Goal: Task Accomplishment & Management: Use online tool/utility

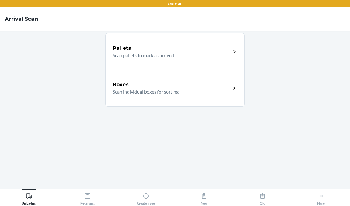
scroll to position [22, 0]
click at [92, 203] on div "Receiving" at bounding box center [87, 198] width 14 height 15
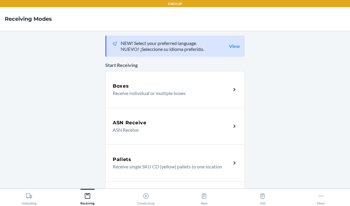
click at [171, 83] on div "Boxes" at bounding box center [172, 86] width 118 height 7
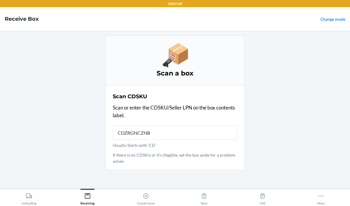
type input "CDZRGNCZNBR"
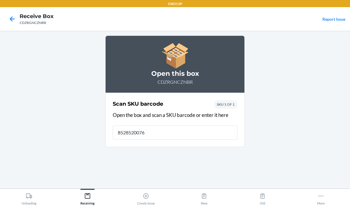
type input "85285200765"
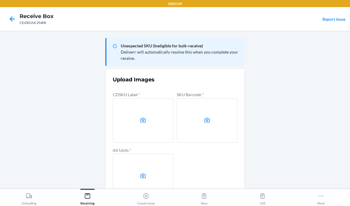
click at [134, 98] on label at bounding box center [143, 120] width 60 height 44
click at [0, 0] on input "file" at bounding box center [0, 0] width 0 height 0
click at [200, 98] on label at bounding box center [207, 120] width 60 height 44
click at [0, 0] on input "file" at bounding box center [0, 0] width 0 height 0
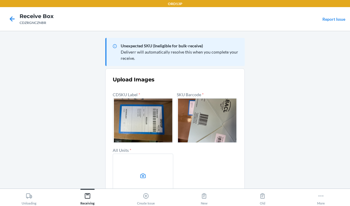
click at [154, 172] on label at bounding box center [143, 176] width 60 height 44
click at [0, 0] on input "file" at bounding box center [0, 0] width 0 height 0
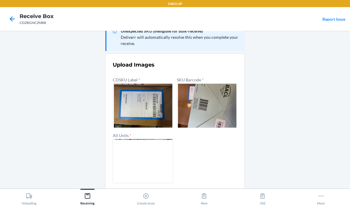
scroll to position [14, 0]
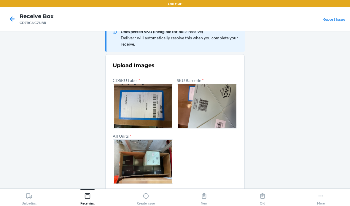
click at [191, 195] on button "Confirm" at bounding box center [175, 198] width 124 height 14
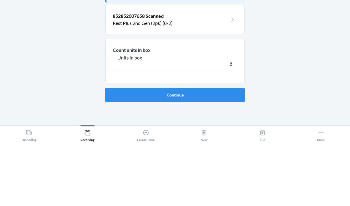
type input "8"
click at [175, 151] on button "Continue" at bounding box center [174, 158] width 139 height 14
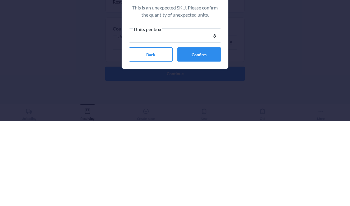
type input "8"
click at [210, 132] on button "Confirm" at bounding box center [199, 139] width 44 height 14
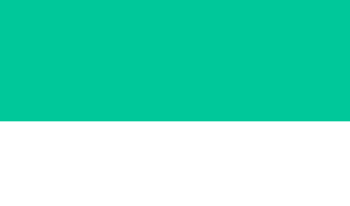
scroll to position [24, 0]
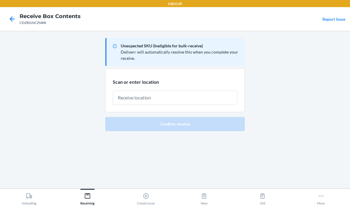
click at [213, 91] on input "text" at bounding box center [175, 98] width 124 height 14
click at [142, 101] on input "text" at bounding box center [175, 98] width 124 height 14
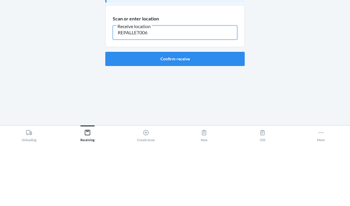
type input "REPALLET006"
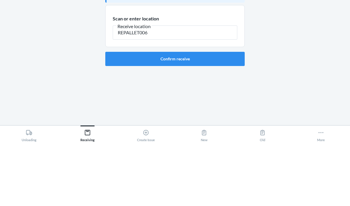
click at [183, 115] on button "Confirm receive" at bounding box center [174, 122] width 139 height 14
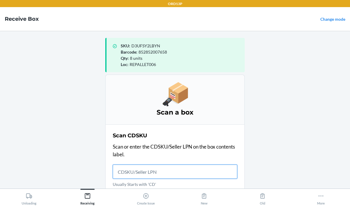
click at [133, 165] on input "Usually Starts with 'CD'" at bounding box center [175, 172] width 124 height 14
type input "CDZCN92A8K6"
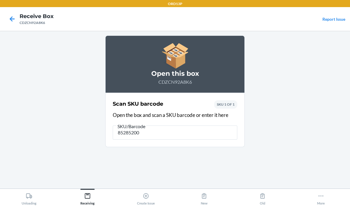
type input "852852007"
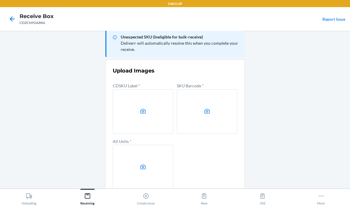
click at [143, 111] on icon at bounding box center [143, 111] width 7 height 7
click at [0, 0] on input "file" at bounding box center [0, 0] width 0 height 0
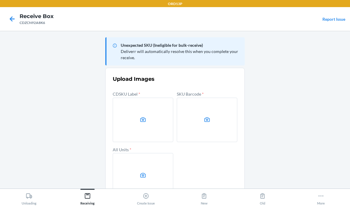
scroll to position [0, 0]
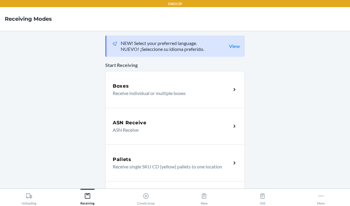
click at [222, 84] on div "Boxes" at bounding box center [172, 86] width 118 height 7
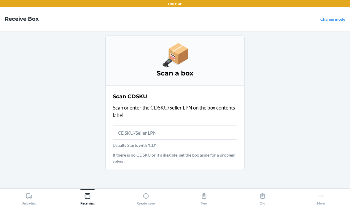
scroll to position [24, 0]
click at [148, 194] on icon at bounding box center [146, 196] width 7 height 7
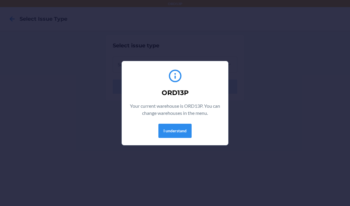
click at [183, 128] on button "I understand" at bounding box center [174, 131] width 33 height 14
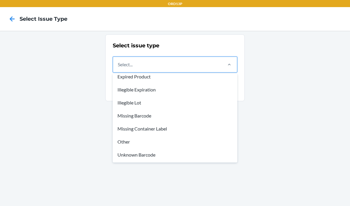
scroll to position [18, 0]
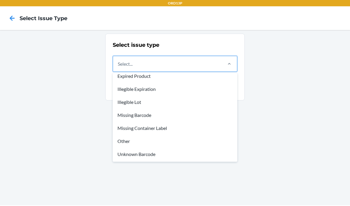
click at [148, 116] on div "Missing Barcode" at bounding box center [175, 115] width 122 height 13
click at [118, 68] on input "option Missing Barcode focused, 5 of 8. 8 results available. Use Up and Down to…" at bounding box center [118, 64] width 1 height 7
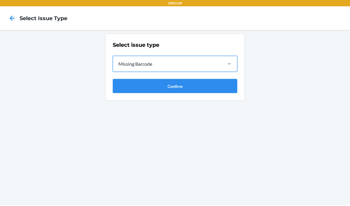
click at [193, 86] on button "Confirm" at bounding box center [175, 87] width 124 height 14
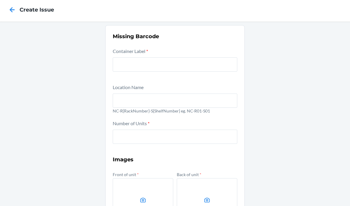
scroll to position [11, 0]
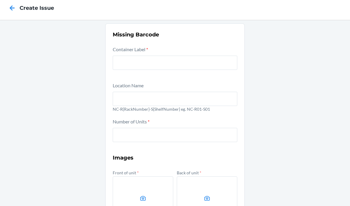
click at [15, 9] on icon at bounding box center [12, 8] width 10 height 10
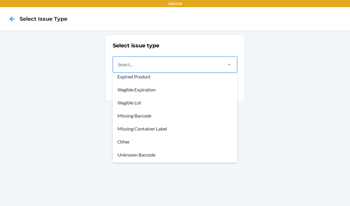
scroll to position [18, 0]
click at [131, 144] on div "Other" at bounding box center [175, 141] width 122 height 13
click at [118, 68] on input "option Other focused, 7 of 8. 8 results available. Use Up and Down to choose op…" at bounding box center [118, 64] width 1 height 7
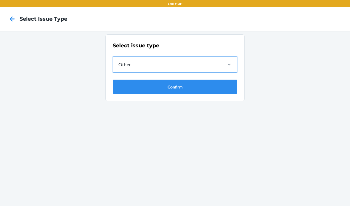
scroll to position [0, 0]
click at [16, 16] on icon at bounding box center [12, 19] width 10 height 10
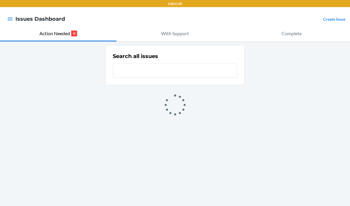
click at [7, 18] on icon "button" at bounding box center [10, 19] width 6 height 6
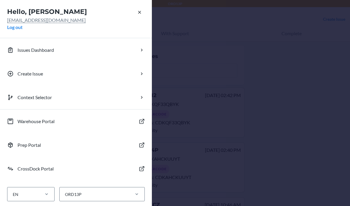
click at [101, 76] on button "Create Issue" at bounding box center [76, 74] width 152 height 24
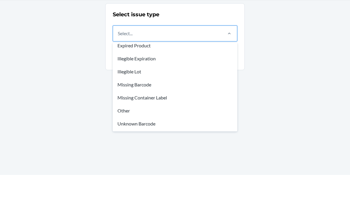
scroll to position [18, 0]
click at [166, 122] on div "Missing Container Label" at bounding box center [175, 128] width 122 height 13
click at [118, 68] on input "option Damaged Product focused, 1 of 8. 8 results available. Use Up and Down to…" at bounding box center [118, 64] width 1 height 7
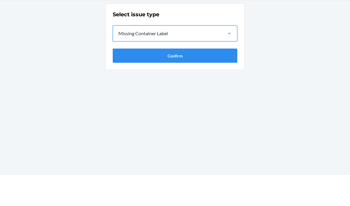
click at [211, 80] on button "Confirm" at bounding box center [175, 87] width 124 height 14
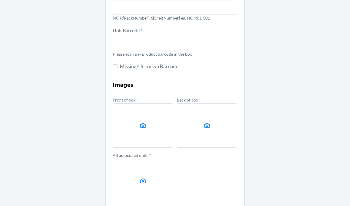
scroll to position [67, 0]
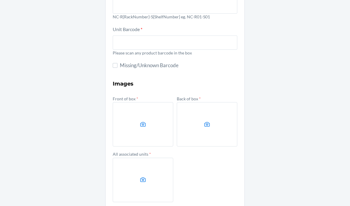
click at [316, 191] on div "Missing Container Label Location Name NC-R{RackNumber}-S{ShelfNumber} eg. NC-R0…" at bounding box center [175, 99] width 350 height 271
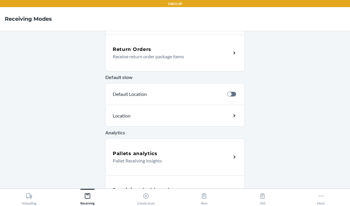
scroll to position [183, 0]
click at [128, 192] on h5 "Receiving dashboard" at bounding box center [141, 190] width 57 height 7
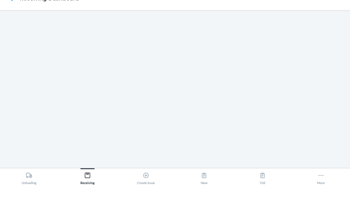
scroll to position [24, 0]
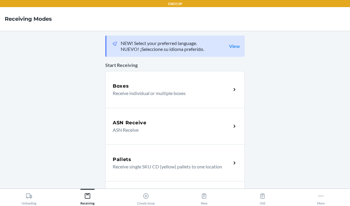
click at [177, 95] on p "Receive individual or multiple boxes" at bounding box center [169, 93] width 113 height 7
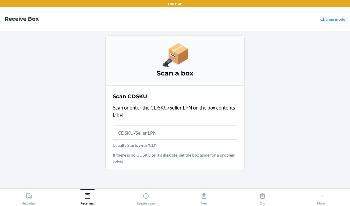
scroll to position [16, 0]
click at [169, 126] on input "Usually Starts with 'CD'" at bounding box center [175, 133] width 124 height 14
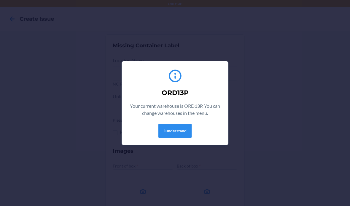
click at [185, 135] on button "I understand" at bounding box center [174, 131] width 33 height 14
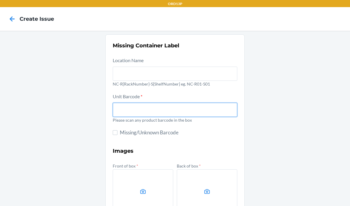
click at [214, 115] on input "text" at bounding box center [175, 110] width 124 height 14
click at [8, 14] on icon at bounding box center [12, 19] width 10 height 10
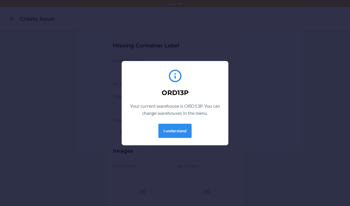
click at [180, 132] on button "I understand" at bounding box center [174, 131] width 33 height 14
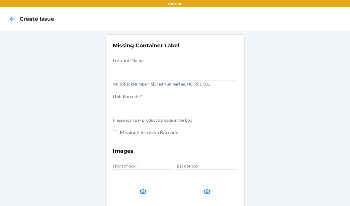
click at [9, 19] on icon at bounding box center [12, 19] width 10 height 10
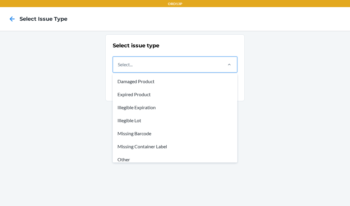
click at [121, 134] on div "Missing Barcode" at bounding box center [175, 133] width 122 height 13
click at [118, 68] on input "option Damaged Product focused, 1 of 8. 8 results available. Use Up and Down to…" at bounding box center [118, 64] width 1 height 7
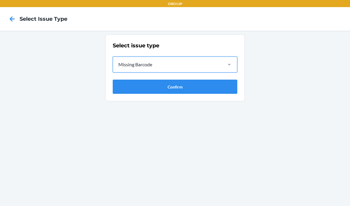
click at [139, 87] on button "Confirm" at bounding box center [175, 87] width 124 height 14
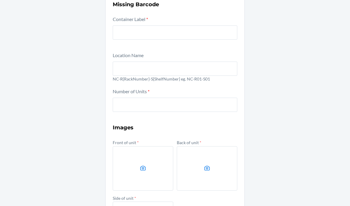
scroll to position [44, 0]
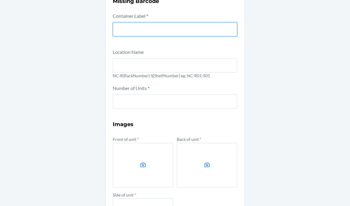
click at [127, 26] on input "text" at bounding box center [175, 29] width 124 height 14
type input "CDY2QXFZU28"
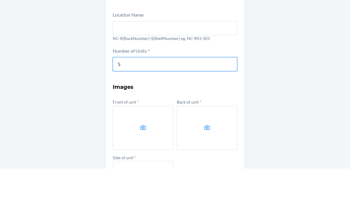
scroll to position [4, 0]
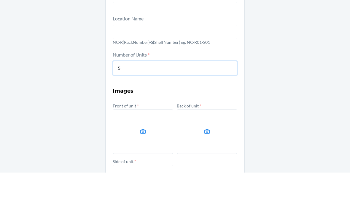
type input "5"
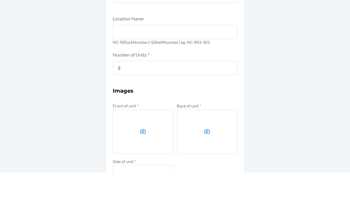
click at [148, 143] on label at bounding box center [143, 165] width 60 height 44
click at [0, 0] on input "file" at bounding box center [0, 0] width 0 height 0
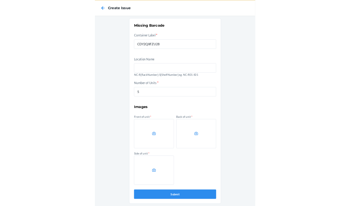
scroll to position [0, 0]
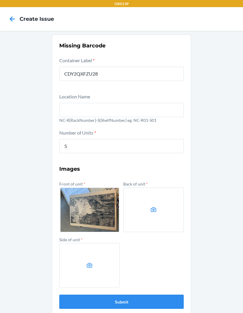
click at [156, 202] on label at bounding box center [153, 210] width 60 height 44
click at [0, 0] on input "file" at bounding box center [0, 0] width 0 height 0
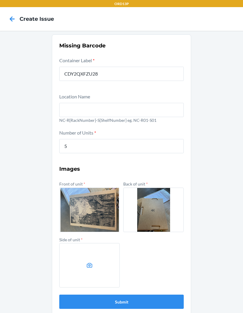
click at [89, 206] on label at bounding box center [89, 265] width 60 height 44
click at [0, 0] on input "file" at bounding box center [0, 0] width 0 height 0
click at [93, 206] on icon at bounding box center [89, 265] width 7 height 7
click at [0, 0] on input "file" at bounding box center [0, 0] width 0 height 0
click at [163, 206] on button "Submit" at bounding box center [121, 302] width 124 height 14
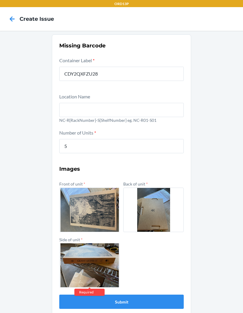
click at [173, 206] on button "Submit" at bounding box center [121, 302] width 124 height 14
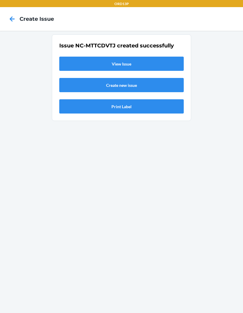
click at [166, 60] on link "View Issue" at bounding box center [121, 64] width 124 height 14
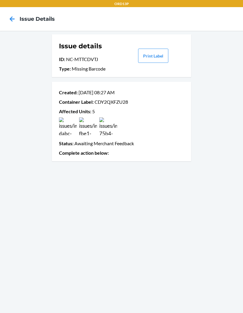
click at [11, 16] on icon at bounding box center [12, 19] width 10 height 10
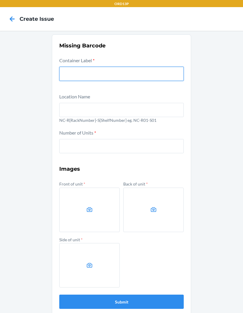
click at [71, 76] on input "text" at bounding box center [121, 74] width 124 height 14
type input "CDBFS4K4WC8"
click at [121, 206] on button "Submit" at bounding box center [121, 302] width 124 height 14
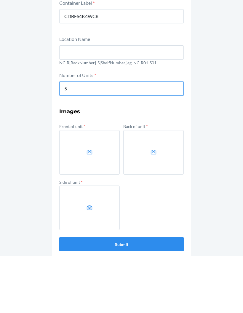
type input "5"
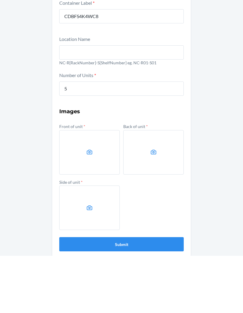
click at [92, 206] on icon at bounding box center [90, 209] width 6 height 5
click at [0, 0] on input "file" at bounding box center [0, 0] width 0 height 0
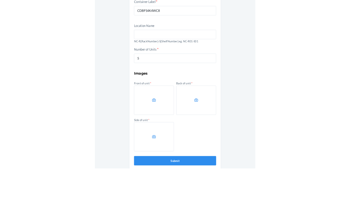
scroll to position [24, 0]
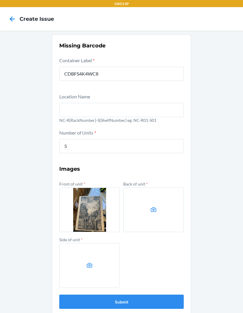
click at [154, 206] on icon at bounding box center [153, 209] width 7 height 7
click at [0, 0] on input "file" at bounding box center [0, 0] width 0 height 0
click at [93, 206] on label at bounding box center [89, 265] width 60 height 44
click at [0, 0] on input "file" at bounding box center [0, 0] width 0 height 0
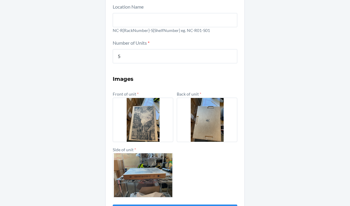
scroll to position [89, 0]
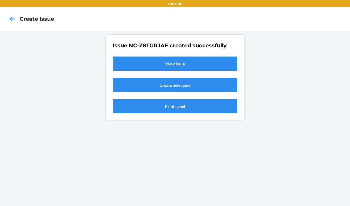
click at [212, 57] on link "View Issue" at bounding box center [175, 64] width 124 height 14
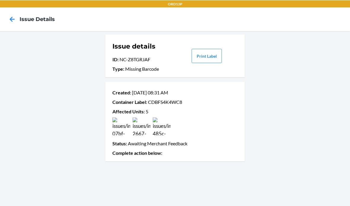
click at [12, 17] on icon at bounding box center [12, 18] width 5 height 5
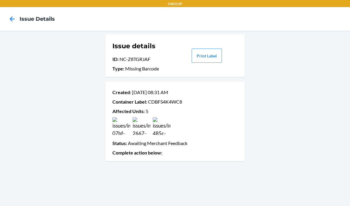
scroll to position [24, 0]
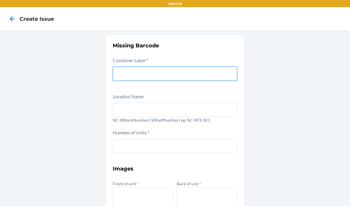
click at [224, 67] on input "text" at bounding box center [175, 74] width 124 height 14
type input "CDJ9UF44DJD"
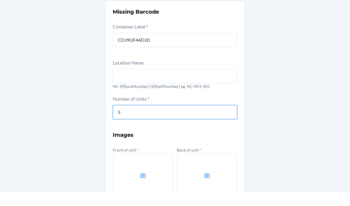
scroll to position [21, 0]
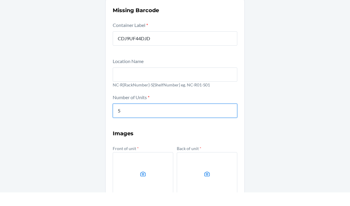
type input "5"
click at [147, 166] on label at bounding box center [143, 188] width 60 height 44
click at [0, 0] on input "file" at bounding box center [0, 0] width 0 height 0
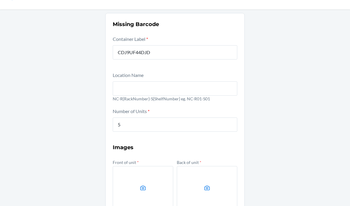
scroll to position [0, 0]
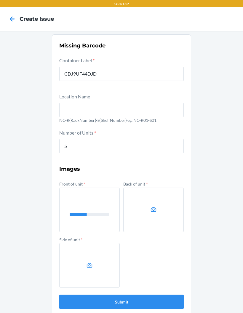
click at [96, 206] on label at bounding box center [89, 265] width 60 height 44
click at [0, 0] on input "file" at bounding box center [0, 0] width 0 height 0
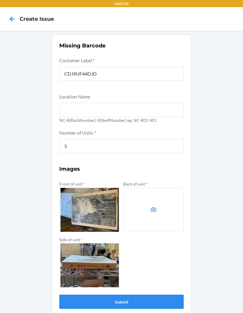
click at [157, 206] on label at bounding box center [153, 210] width 60 height 44
click at [0, 0] on input "file" at bounding box center [0, 0] width 0 height 0
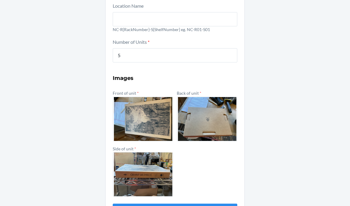
scroll to position [89, 0]
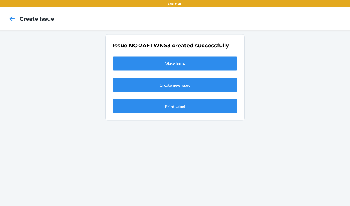
scroll to position [0, 0]
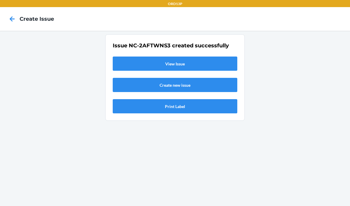
click at [139, 74] on div "Issue NC-2AFTWNS3 created successfully View Issue Create new issue Print Label" at bounding box center [175, 78] width 124 height 72
click at [138, 64] on link "View Issue" at bounding box center [175, 64] width 124 height 14
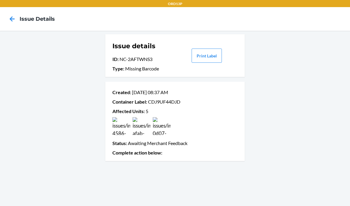
click at [16, 14] on icon at bounding box center [12, 19] width 10 height 10
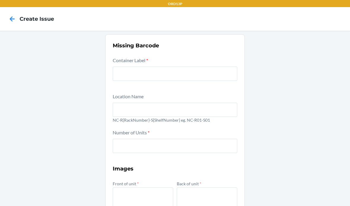
click at [145, 74] on input "text" at bounding box center [175, 74] width 124 height 14
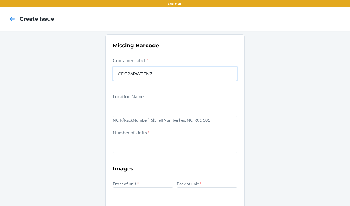
type input "CDEP6PWEFN7"
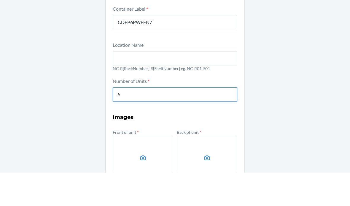
scroll to position [19, 0]
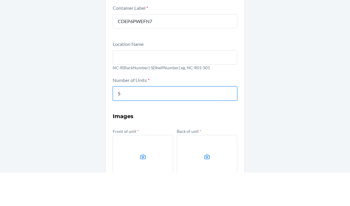
type input "5"
click at [148, 169] on label at bounding box center [143, 191] width 60 height 44
click at [0, 0] on input "file" at bounding box center [0, 0] width 0 height 0
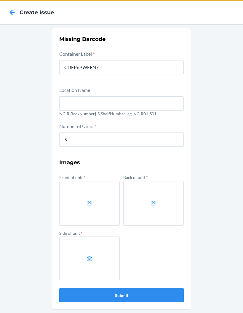
scroll to position [0, 0]
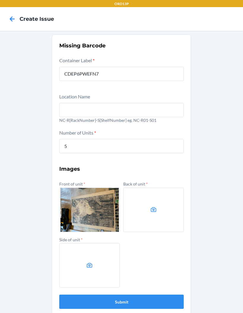
click at [163, 206] on label at bounding box center [153, 210] width 60 height 44
click at [0, 0] on input "file" at bounding box center [0, 0] width 0 height 0
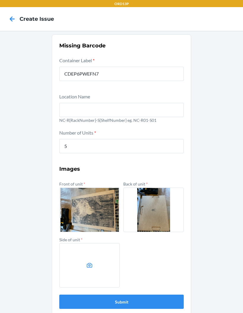
click at [96, 206] on label at bounding box center [89, 265] width 60 height 44
click at [0, 0] on input "file" at bounding box center [0, 0] width 0 height 0
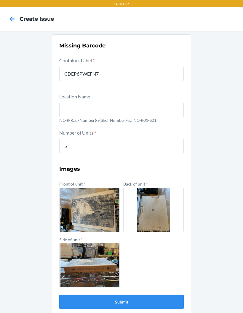
click at [165, 206] on button "Submit" at bounding box center [121, 302] width 124 height 14
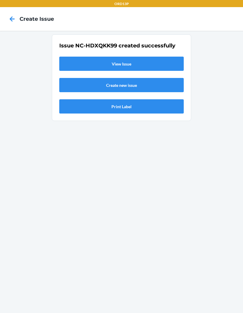
click at [176, 58] on link "View Issue" at bounding box center [121, 64] width 124 height 14
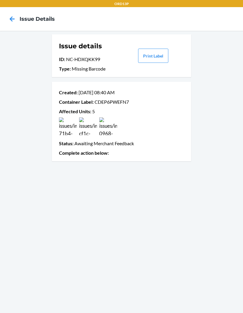
click at [12, 18] on icon at bounding box center [12, 19] width 10 height 10
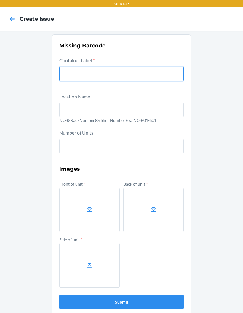
click at [121, 75] on input "text" at bounding box center [121, 74] width 124 height 14
type input "CD3P2DZT6QL"
click at [121, 206] on button "Submit" at bounding box center [121, 302] width 124 height 14
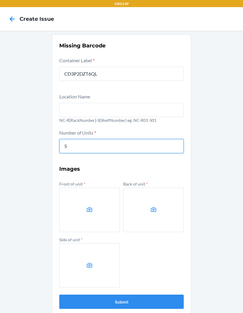
type input "5"
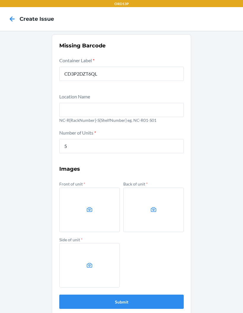
click at [95, 203] on label at bounding box center [89, 210] width 60 height 44
click at [0, 0] on input "file" at bounding box center [0, 0] width 0 height 0
click at [146, 206] on label at bounding box center [153, 210] width 60 height 44
click at [0, 0] on input "file" at bounding box center [0, 0] width 0 height 0
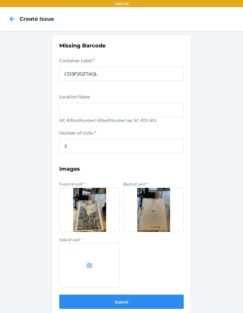
click at [93, 206] on icon at bounding box center [89, 265] width 7 height 7
click at [0, 0] on input "file" at bounding box center [0, 0] width 0 height 0
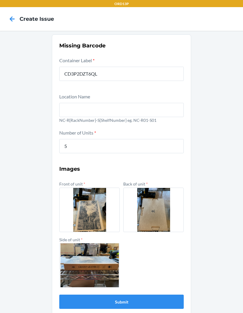
scroll to position [20, 0]
click at [169, 206] on button "Submit" at bounding box center [121, 302] width 124 height 14
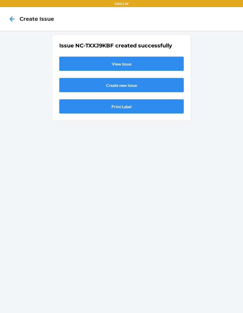
click at [165, 57] on link "View Issue" at bounding box center [121, 64] width 124 height 14
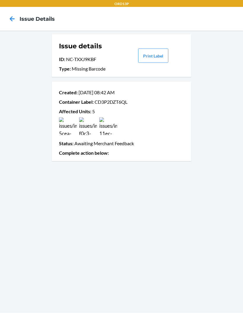
scroll to position [4, 0]
click at [12, 14] on icon at bounding box center [12, 19] width 10 height 10
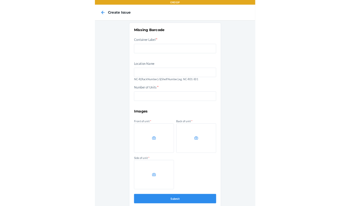
scroll to position [20, 0]
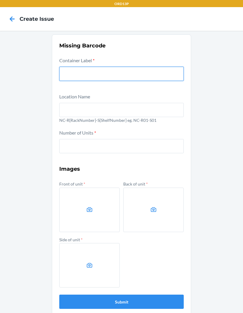
click at [150, 67] on input "text" at bounding box center [121, 74] width 124 height 14
type input "CDCWQCF9UQY"
click at [121, 206] on button "Submit" at bounding box center [121, 302] width 124 height 14
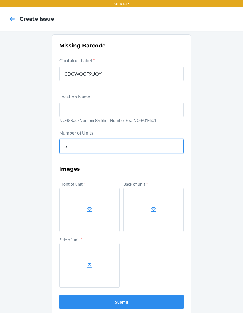
type input "5"
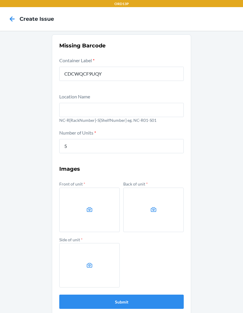
click at [90, 206] on icon at bounding box center [90, 209] width 6 height 5
click at [0, 0] on input "file" at bounding box center [0, 0] width 0 height 0
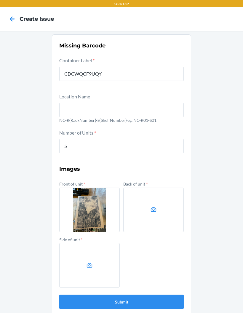
click at [149, 191] on label at bounding box center [153, 210] width 60 height 44
click at [0, 0] on input "file" at bounding box center [0, 0] width 0 height 0
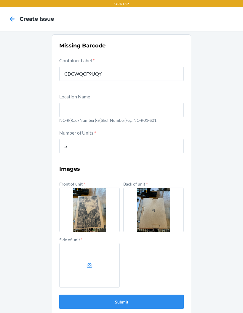
click at [95, 206] on label at bounding box center [89, 265] width 60 height 44
click at [0, 0] on input "file" at bounding box center [0, 0] width 0 height 0
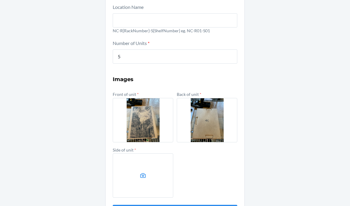
scroll to position [89, 0]
click at [149, 154] on label at bounding box center [143, 175] width 60 height 44
click at [0, 0] on input "file" at bounding box center [0, 0] width 0 height 0
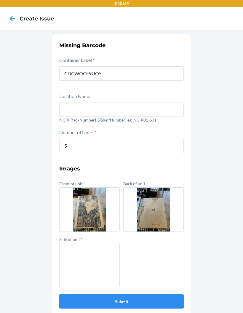
scroll to position [24, 0]
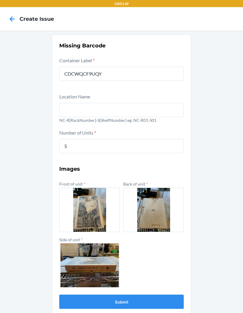
click at [158, 206] on button "Submit" at bounding box center [121, 302] width 124 height 14
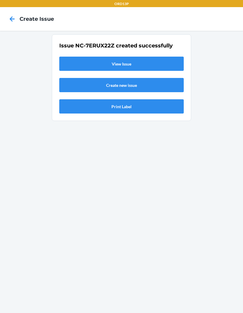
click at [148, 57] on link "View Issue" at bounding box center [121, 64] width 124 height 14
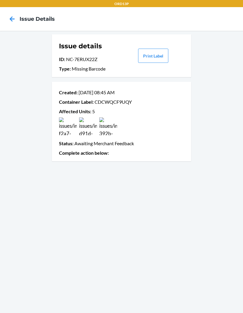
click at [13, 16] on icon at bounding box center [12, 19] width 10 height 10
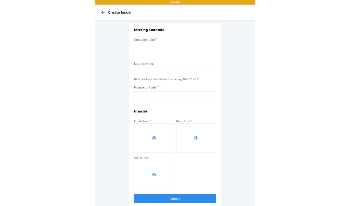
scroll to position [24, 0]
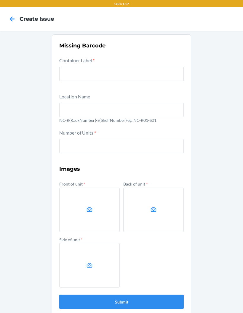
click at [167, 67] on input "text" at bounding box center [121, 74] width 124 height 14
type input "CDL5YFBMFH3"
click at [121, 206] on button "Submit" at bounding box center [121, 302] width 124 height 14
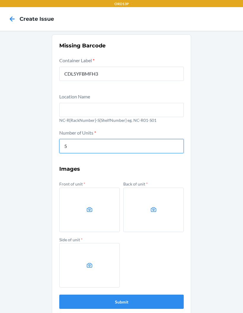
type input "5"
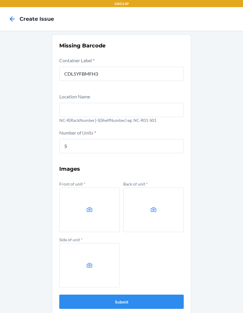
click at [91, 188] on label at bounding box center [89, 210] width 60 height 44
click at [0, 0] on input "file" at bounding box center [0, 0] width 0 height 0
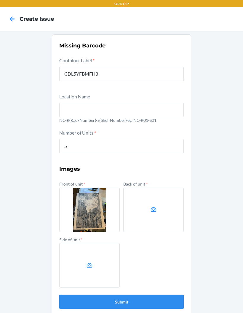
click at [156, 206] on icon at bounding box center [153, 209] width 7 height 7
click at [0, 0] on input "file" at bounding box center [0, 0] width 0 height 0
click at [86, 206] on label at bounding box center [89, 265] width 60 height 44
click at [0, 0] on input "file" at bounding box center [0, 0] width 0 height 0
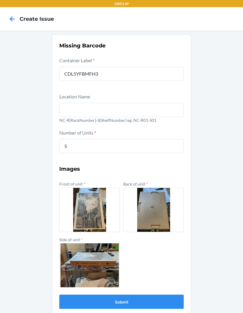
click at [157, 206] on button "Submit" at bounding box center [121, 302] width 124 height 14
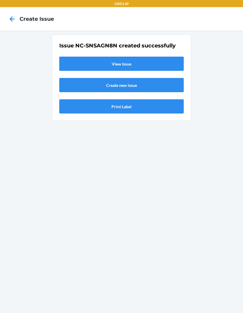
click at [157, 57] on link "View Issue" at bounding box center [121, 64] width 124 height 14
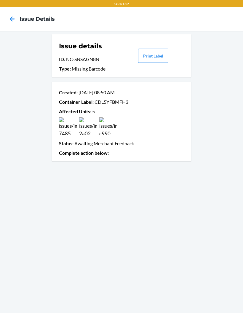
click at [9, 17] on icon at bounding box center [12, 19] width 10 height 10
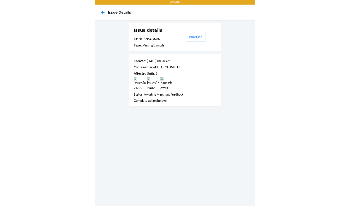
scroll to position [24, 0]
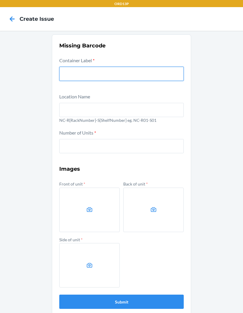
click at [137, 67] on input "text" at bounding box center [121, 74] width 124 height 14
type input "CDEAHG9JJKJ"
click at [121, 206] on button "Submit" at bounding box center [121, 302] width 124 height 14
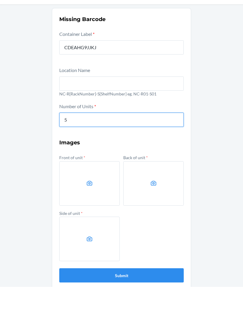
type input "5"
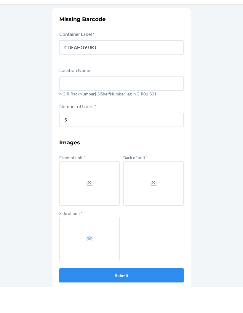
click at [88, 206] on icon at bounding box center [90, 209] width 6 height 5
click at [0, 0] on input "file" at bounding box center [0, 0] width 0 height 0
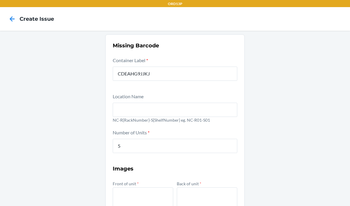
click at [139, 193] on label at bounding box center [143, 210] width 60 height 44
click at [0, 0] on input "file" at bounding box center [0, 0] width 0 height 0
click at [216, 188] on label at bounding box center [207, 210] width 60 height 44
click at [0, 0] on input "file" at bounding box center [0, 0] width 0 height 0
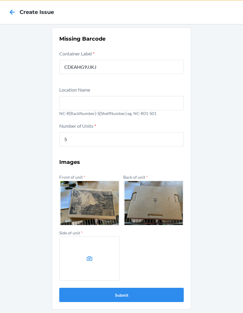
scroll to position [0, 0]
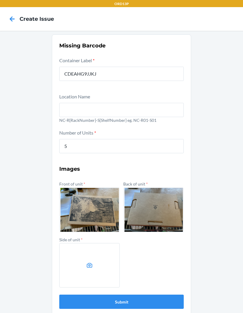
click at [82, 206] on label at bounding box center [89, 265] width 60 height 44
click at [0, 0] on input "file" at bounding box center [0, 0] width 0 height 0
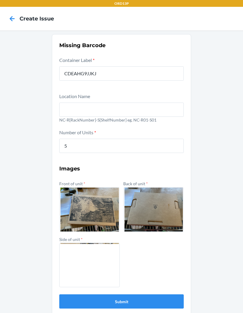
scroll to position [24, 0]
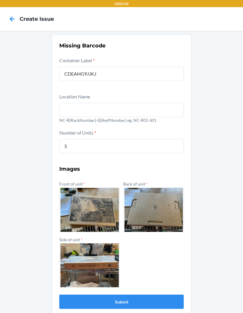
click at [159, 206] on button "Submit" at bounding box center [121, 302] width 124 height 14
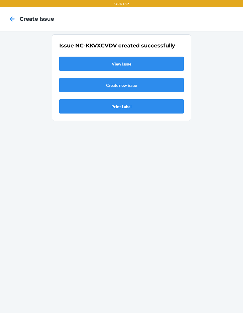
click at [163, 57] on link "View Issue" at bounding box center [121, 64] width 124 height 14
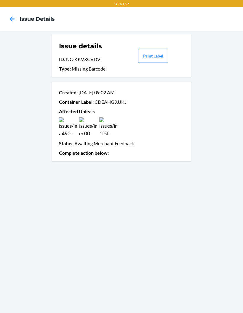
click at [11, 14] on icon at bounding box center [12, 19] width 10 height 10
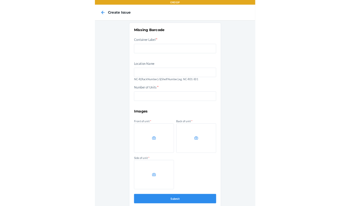
scroll to position [24, 0]
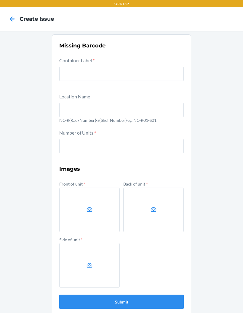
click at [177, 67] on input "text" at bounding box center [121, 74] width 124 height 14
type input "CDVUW4B8YU6"
click at [121, 206] on button "Submit" at bounding box center [121, 302] width 124 height 14
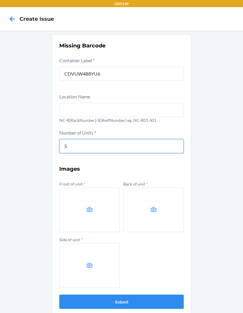
type input "5"
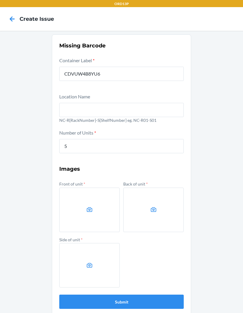
click at [89, 206] on icon at bounding box center [90, 209] width 6 height 5
click at [0, 0] on input "file" at bounding box center [0, 0] width 0 height 0
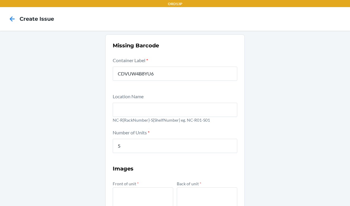
scroll to position [0, 0]
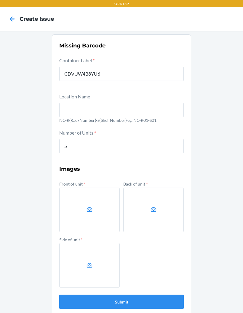
click at [80, 206] on label at bounding box center [89, 210] width 60 height 44
click at [0, 0] on input "file" at bounding box center [0, 0] width 0 height 0
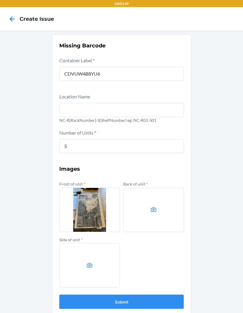
click at [163, 206] on label at bounding box center [153, 210] width 60 height 44
click at [0, 0] on input "file" at bounding box center [0, 0] width 0 height 0
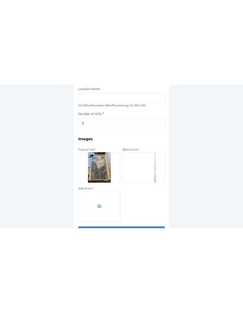
scroll to position [90, 0]
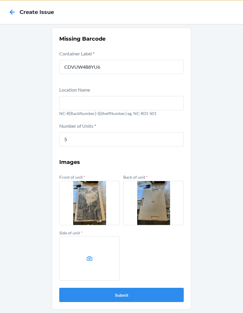
click at [91, 206] on label at bounding box center [89, 258] width 60 height 44
click at [0, 0] on input "file" at bounding box center [0, 0] width 0 height 0
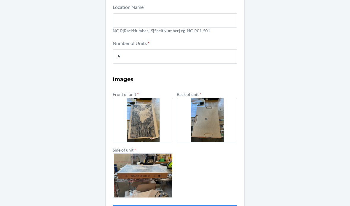
scroll to position [24, 0]
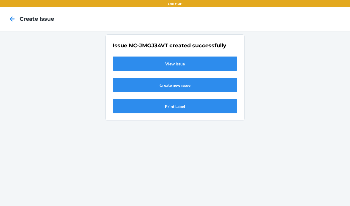
scroll to position [0, 0]
click at [154, 57] on link "View Issue" at bounding box center [175, 64] width 124 height 14
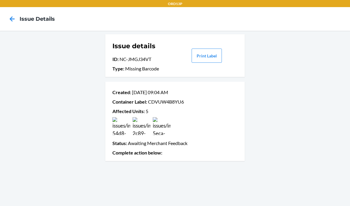
click at [15, 19] on icon at bounding box center [12, 19] width 10 height 10
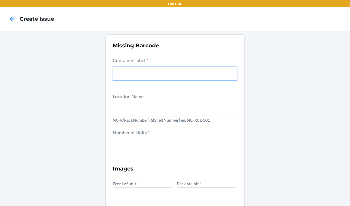
click at [209, 67] on input "text" at bounding box center [175, 74] width 124 height 14
type input "CDL633ADH9A"
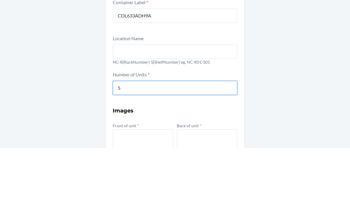
type input "5"
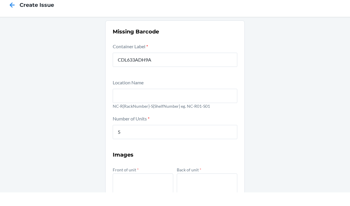
click at [148, 165] on h3 "Images" at bounding box center [175, 169] width 124 height 8
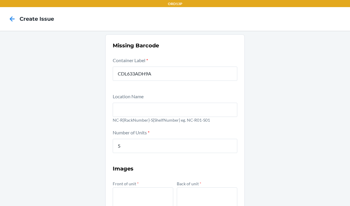
scroll to position [39, 0]
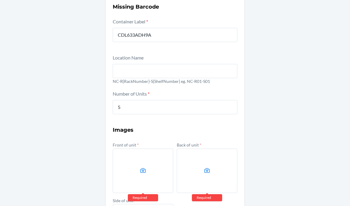
click at [143, 168] on icon at bounding box center [143, 170] width 6 height 5
click at [0, 0] on input "file" at bounding box center [0, 0] width 0 height 0
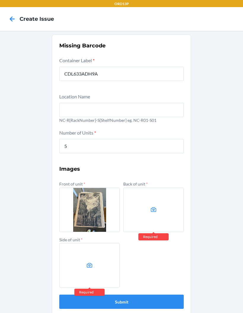
click at [160, 204] on label at bounding box center [153, 210] width 60 height 44
click at [0, 0] on input "file" at bounding box center [0, 0] width 0 height 0
click at [88, 206] on label at bounding box center [89, 265] width 60 height 44
click at [0, 0] on input "file" at bounding box center [0, 0] width 0 height 0
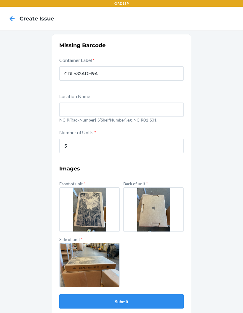
scroll to position [24, 0]
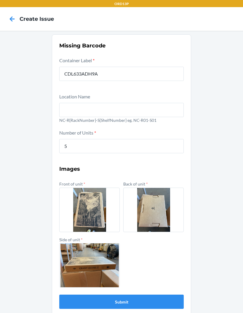
click at [166, 206] on button "Submit" at bounding box center [121, 302] width 124 height 14
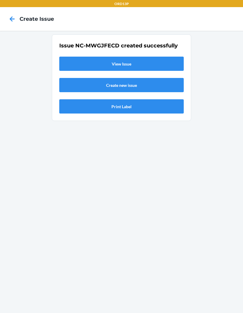
click at [159, 57] on link "View Issue" at bounding box center [121, 64] width 124 height 14
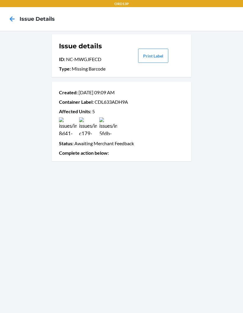
click at [15, 18] on icon at bounding box center [12, 19] width 10 height 10
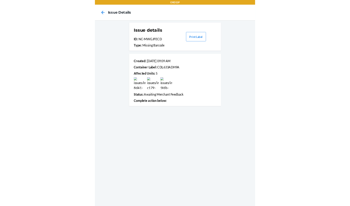
scroll to position [24, 0]
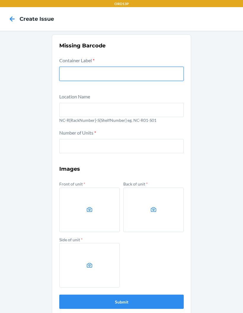
click at [90, 67] on input "text" at bounding box center [121, 74] width 124 height 14
type input "CDNZLMW9L9Y"
click at [121, 206] on button "Submit" at bounding box center [121, 302] width 124 height 14
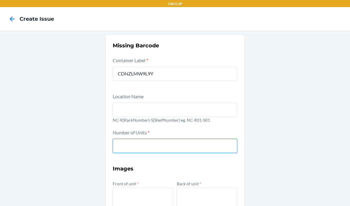
scroll to position [0, 0]
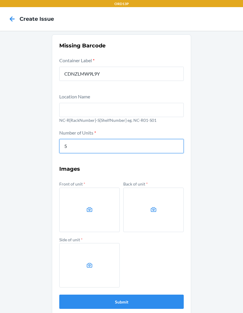
type input "5"
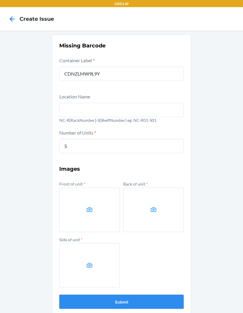
click at [99, 196] on label at bounding box center [89, 210] width 60 height 44
click at [0, 0] on input "file" at bounding box center [0, 0] width 0 height 0
click at [151, 206] on label at bounding box center [153, 210] width 60 height 44
click at [0, 0] on input "file" at bounding box center [0, 0] width 0 height 0
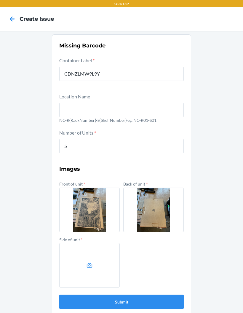
click at [84, 206] on label at bounding box center [89, 265] width 60 height 44
click at [0, 0] on input "file" at bounding box center [0, 0] width 0 height 0
click at [89, 206] on label at bounding box center [89, 265] width 60 height 44
click at [0, 0] on input "file" at bounding box center [0, 0] width 0 height 0
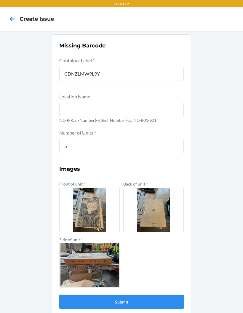
scroll to position [24, 0]
click at [151, 206] on button "Submit" at bounding box center [121, 302] width 124 height 14
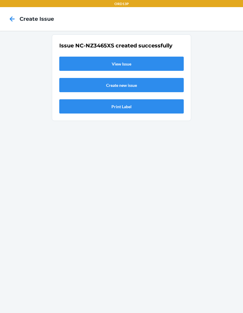
click at [151, 57] on link "View Issue" at bounding box center [121, 64] width 124 height 14
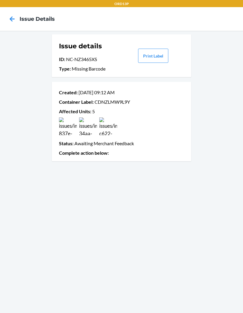
click at [16, 10] on nav "Issue details" at bounding box center [121, 19] width 243 height 24
click at [10, 18] on icon at bounding box center [12, 19] width 10 height 10
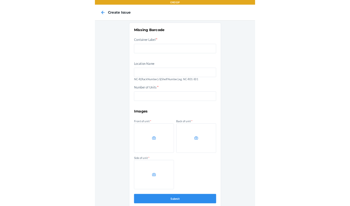
scroll to position [24, 0]
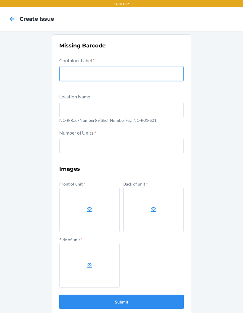
click at [146, 67] on input "text" at bounding box center [121, 74] width 124 height 14
type input "CDEPYU5WUKX"
click at [121, 206] on button "Submit" at bounding box center [121, 302] width 124 height 14
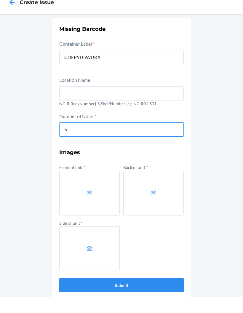
type input "5"
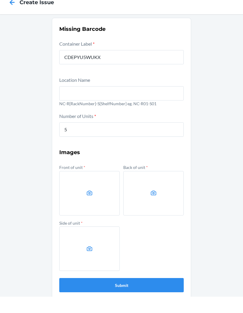
click at [88, 188] on label at bounding box center [89, 210] width 60 height 44
click at [0, 0] on input "file" at bounding box center [0, 0] width 0 height 0
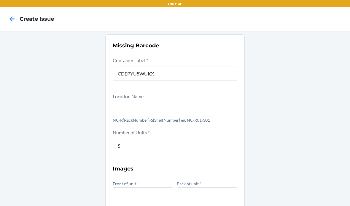
scroll to position [0, 0]
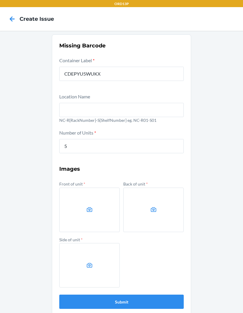
click at [98, 206] on label at bounding box center [89, 210] width 60 height 44
click at [0, 0] on input "file" at bounding box center [0, 0] width 0 height 0
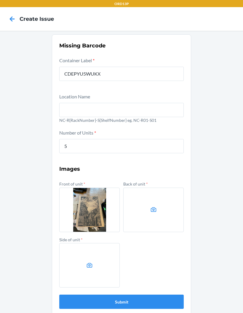
click at [144, 206] on label at bounding box center [153, 210] width 60 height 44
click at [0, 0] on input "file" at bounding box center [0, 0] width 0 height 0
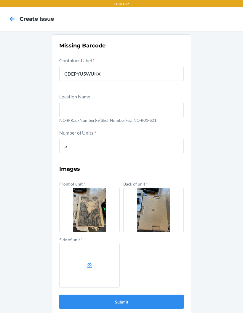
click at [87, 206] on icon at bounding box center [89, 265] width 7 height 7
click at [0, 0] on input "file" at bounding box center [0, 0] width 0 height 0
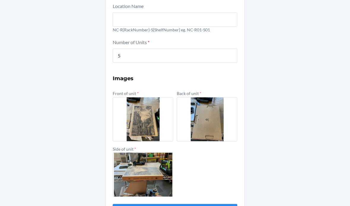
scroll to position [89, 0]
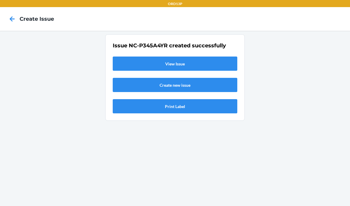
scroll to position [0, 0]
click at [176, 57] on link "View Issue" at bounding box center [175, 64] width 124 height 14
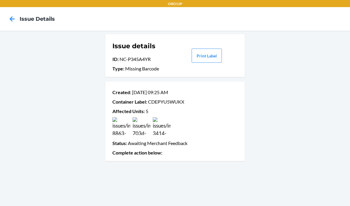
click at [9, 16] on icon at bounding box center [12, 19] width 10 height 10
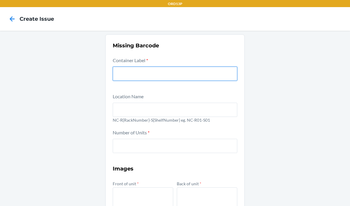
click at [212, 67] on input "text" at bounding box center [175, 74] width 124 height 14
type input "CD3NBVBBWG2"
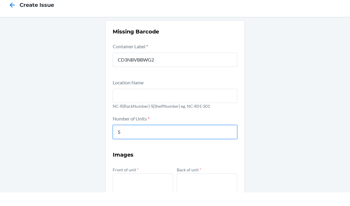
type input "5"
click at [149, 127] on form "Container Label * CD3NBVBBWG2 Location Name NC-R{RackNumber}-S{ShelfNumber} eg.…" at bounding box center [175, 183] width 124 height 252
click at [150, 188] on label at bounding box center [143, 210] width 60 height 44
click at [0, 0] on input "file" at bounding box center [0, 0] width 0 height 0
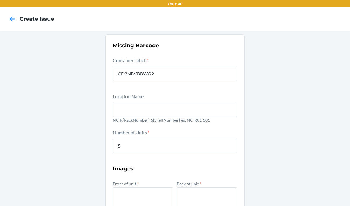
click at [199, 188] on label at bounding box center [207, 210] width 60 height 44
click at [0, 0] on input "file" at bounding box center [0, 0] width 0 height 0
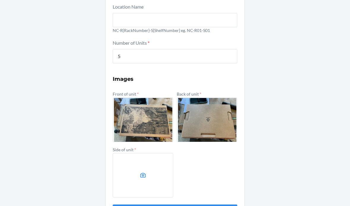
scroll to position [89, 0]
click at [143, 173] on icon at bounding box center [143, 175] width 6 height 5
click at [0, 0] on input "file" at bounding box center [0, 0] width 0 height 0
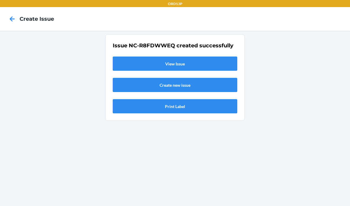
scroll to position [0, 0]
click at [215, 57] on link "View Issue" at bounding box center [175, 64] width 124 height 14
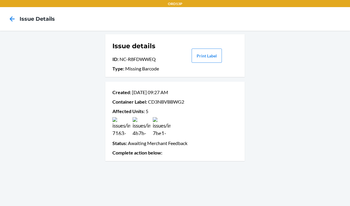
click at [9, 16] on icon at bounding box center [12, 19] width 10 height 10
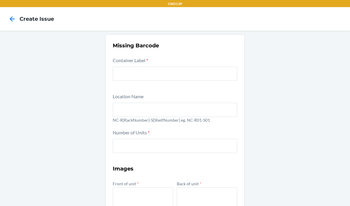
scroll to position [24, 0]
click at [222, 67] on input "text" at bounding box center [175, 74] width 124 height 14
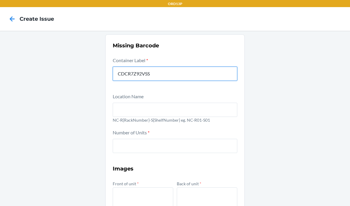
type input "CDCR7Z92VSS"
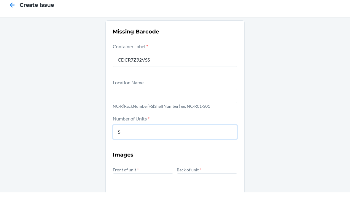
type input "5"
click at [150, 165] on h3 "Images" at bounding box center [175, 169] width 124 height 8
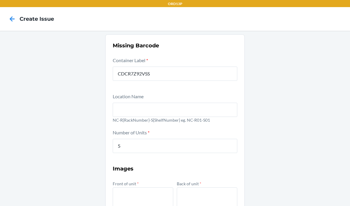
click at [148, 188] on label at bounding box center [143, 210] width 60 height 44
click at [0, 0] on input "file" at bounding box center [0, 0] width 0 height 0
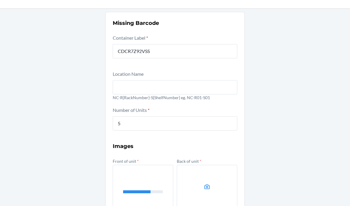
scroll to position [30, 0]
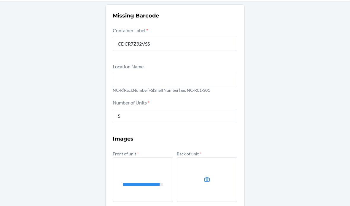
click at [209, 176] on icon at bounding box center [207, 179] width 7 height 7
click at [0, 0] on input "file" at bounding box center [0, 0] width 0 height 0
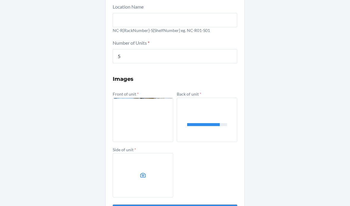
scroll to position [89, 0]
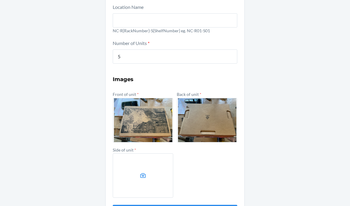
click at [147, 153] on label at bounding box center [143, 175] width 60 height 44
click at [0, 0] on input "file" at bounding box center [0, 0] width 0 height 0
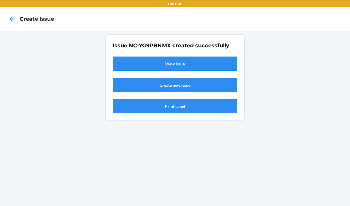
scroll to position [0, 0]
click at [215, 57] on link "View Issue" at bounding box center [175, 64] width 124 height 14
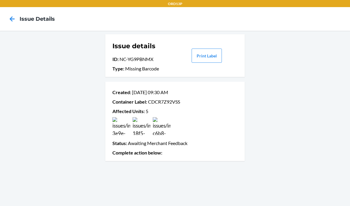
click at [14, 19] on icon at bounding box center [12, 18] width 5 height 5
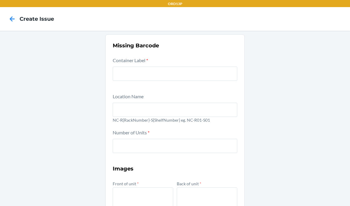
scroll to position [24, 0]
click at [137, 67] on input "text" at bounding box center [175, 74] width 124 height 14
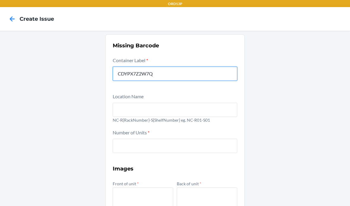
type input "CDYPX7Z2W7Q"
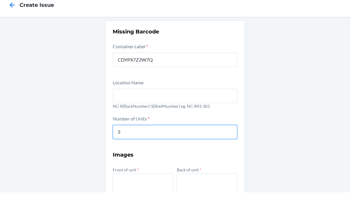
type input "5"
click at [138, 165] on h3 "Images" at bounding box center [175, 169] width 124 height 8
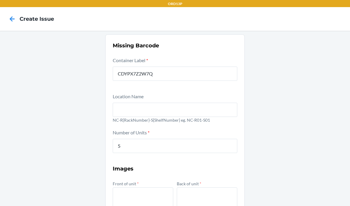
click at [137, 188] on label at bounding box center [143, 210] width 60 height 44
click at [0, 0] on input "file" at bounding box center [0, 0] width 0 height 0
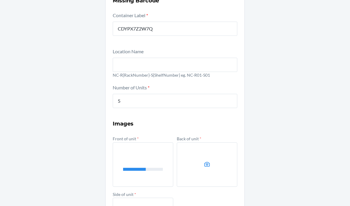
scroll to position [47, 0]
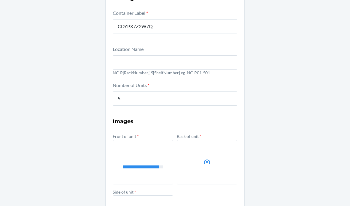
click at [220, 140] on label at bounding box center [207, 162] width 60 height 44
click at [0, 0] on input "file" at bounding box center [0, 0] width 0 height 0
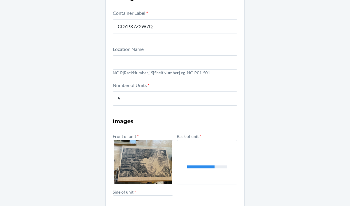
click at [0, 0] on input "file" at bounding box center [0, 0] width 0 height 0
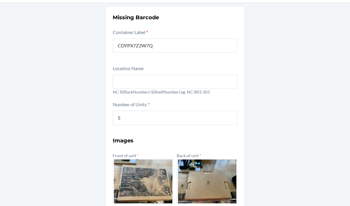
scroll to position [76, 0]
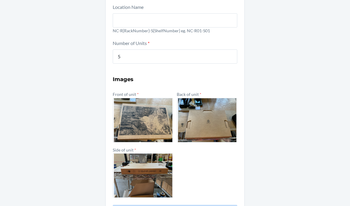
scroll to position [0, 0]
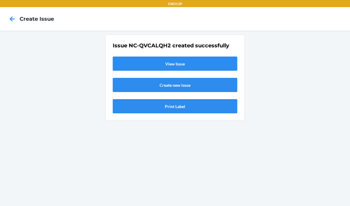
click at [216, 57] on link "View Issue" at bounding box center [175, 64] width 124 height 14
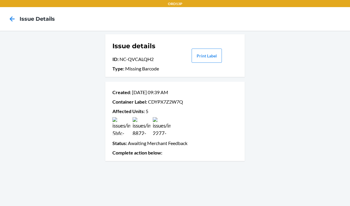
click at [14, 18] on icon at bounding box center [12, 19] width 10 height 10
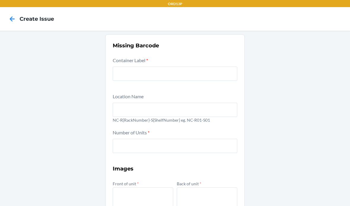
click at [212, 67] on input "text" at bounding box center [175, 74] width 124 height 14
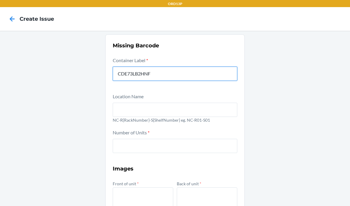
type input "CDE73LB2HNF"
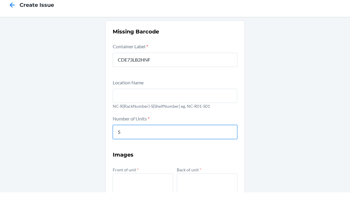
type input "5"
click at [149, 129] on div "Number of Units * 5" at bounding box center [175, 145] width 124 height 33
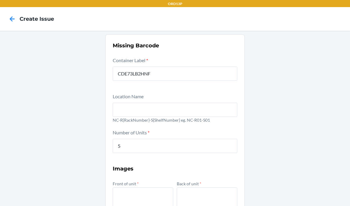
click at [152, 188] on label at bounding box center [143, 210] width 60 height 44
click at [0, 0] on input "file" at bounding box center [0, 0] width 0 height 0
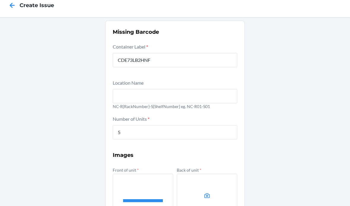
click at [210, 174] on label at bounding box center [207, 196] width 60 height 44
click at [0, 0] on input "file" at bounding box center [0, 0] width 0 height 0
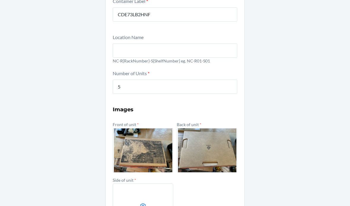
scroll to position [72, 0]
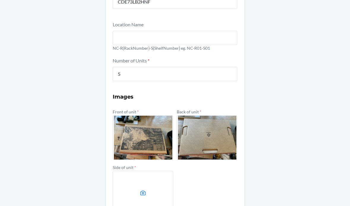
click at [140, 171] on label at bounding box center [143, 193] width 60 height 44
click at [0, 0] on input "file" at bounding box center [0, 0] width 0 height 0
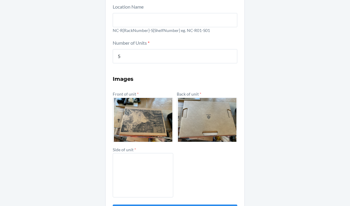
scroll to position [89, 0]
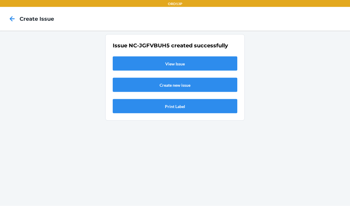
scroll to position [6, 0]
click at [223, 47] on div "Issue NC-JGFVBUH5 created successfully View Issue Create new issue Print Label" at bounding box center [175, 78] width 124 height 72
click at [224, 60] on link "View Issue" at bounding box center [175, 64] width 124 height 14
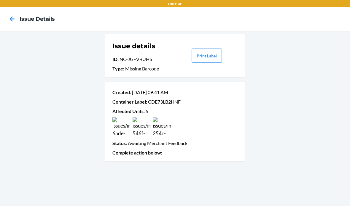
click at [8, 17] on icon at bounding box center [12, 19] width 10 height 10
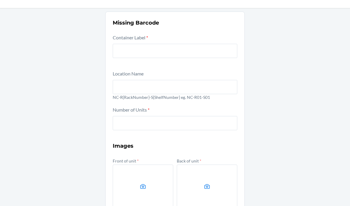
scroll to position [23, 0]
click at [154, 42] on div at bounding box center [175, 50] width 124 height 17
click at [154, 44] on input "text" at bounding box center [175, 51] width 124 height 14
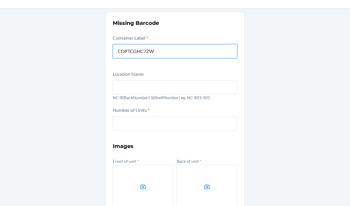
type input "CDPTCGHC7ZW"
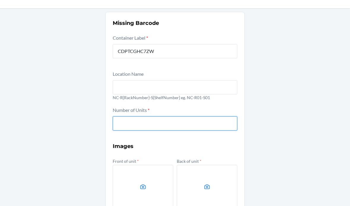
click at [157, 119] on input "number" at bounding box center [175, 123] width 124 height 14
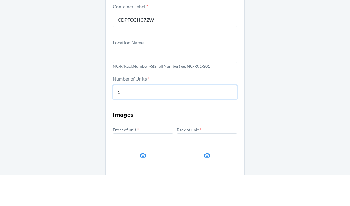
type input "5"
click at [167, 95] on p "NC-R{RackNumber}-S{ShelfNumber} eg. NC-R01-S01" at bounding box center [175, 98] width 124 height 6
click at [172, 116] on input "5" at bounding box center [175, 123] width 124 height 14
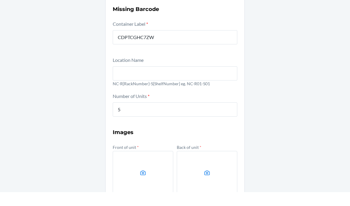
click at [139, 165] on label at bounding box center [143, 187] width 60 height 44
click at [0, 0] on input "file" at bounding box center [0, 0] width 0 height 0
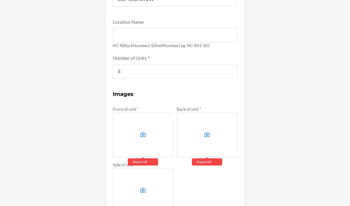
scroll to position [75, 0]
click at [141, 131] on icon at bounding box center [143, 134] width 7 height 7
click at [0, 0] on input "file" at bounding box center [0, 0] width 0 height 0
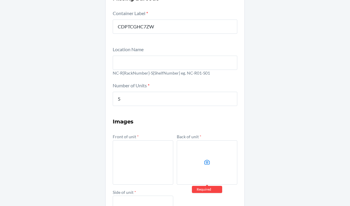
scroll to position [47, 0]
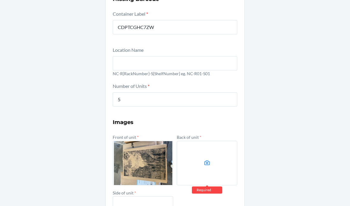
click at [208, 157] on label at bounding box center [207, 163] width 60 height 44
click at [0, 0] on input "file" at bounding box center [0, 0] width 0 height 0
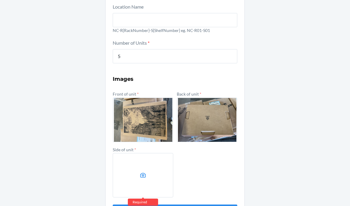
scroll to position [89, 0]
click at [148, 169] on label at bounding box center [143, 175] width 60 height 44
click at [0, 0] on input "file" at bounding box center [0, 0] width 0 height 0
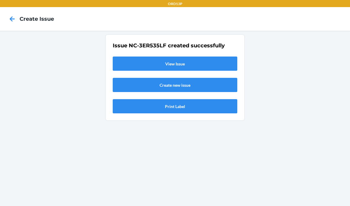
click at [222, 57] on link "View Issue" at bounding box center [175, 64] width 124 height 14
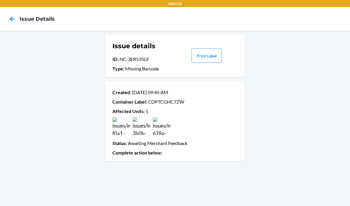
click at [13, 22] on icon at bounding box center [12, 19] width 10 height 10
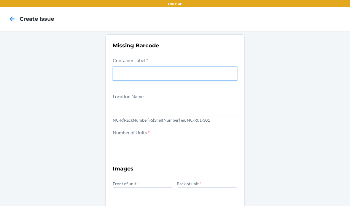
click at [152, 67] on input "text" at bounding box center [175, 74] width 124 height 14
type input "CD8C2AHR58B"
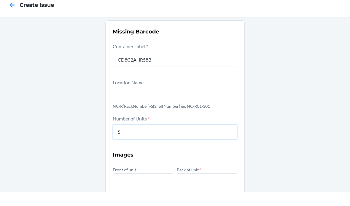
type input "5"
click at [134, 188] on label at bounding box center [143, 210] width 60 height 44
click at [0, 0] on input "file" at bounding box center [0, 0] width 0 height 0
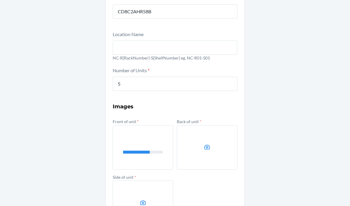
scroll to position [62, 0]
click at [146, 181] on label at bounding box center [143, 203] width 60 height 44
click at [0, 0] on input "file" at bounding box center [0, 0] width 0 height 0
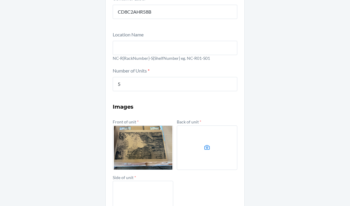
click at [204, 144] on icon at bounding box center [207, 147] width 7 height 7
click at [0, 0] on input "file" at bounding box center [0, 0] width 0 height 0
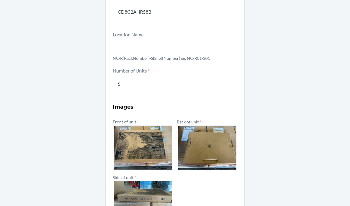
click at [289, 145] on div "Missing Barcode Container Label * CD8C2AHR58B Location Name NC-R{RackNumber}-S{…" at bounding box center [175, 113] width 350 height 289
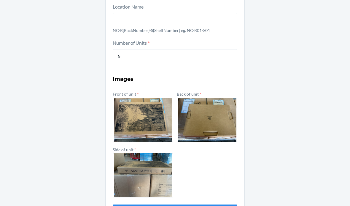
scroll to position [89, 0]
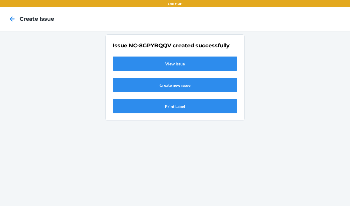
click at [178, 57] on link "View Issue" at bounding box center [175, 64] width 124 height 14
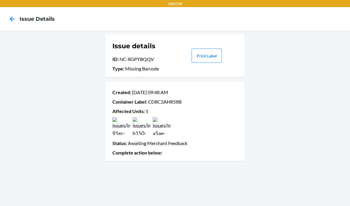
click at [15, 16] on icon at bounding box center [12, 19] width 10 height 10
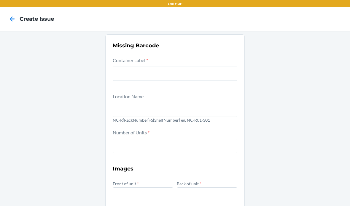
scroll to position [24, 0]
click at [174, 67] on input "text" at bounding box center [175, 74] width 124 height 14
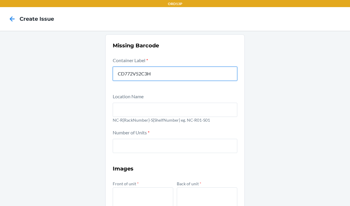
type input "CD772V52C3H"
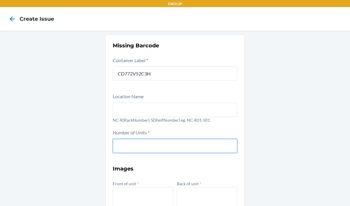
scroll to position [0, 0]
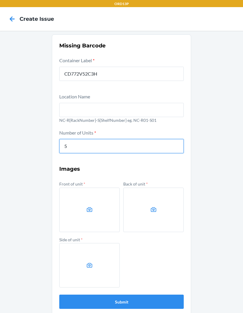
type input "5"
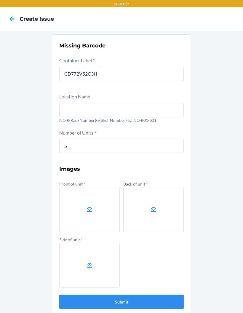
click at [88, 204] on label at bounding box center [89, 210] width 60 height 44
click at [0, 0] on input "file" at bounding box center [0, 0] width 0 height 0
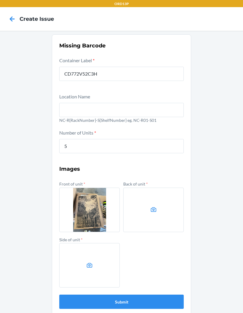
click at [155, 206] on icon at bounding box center [153, 209] width 7 height 7
click at [0, 0] on input "file" at bounding box center [0, 0] width 0 height 0
click at [89, 206] on label at bounding box center [89, 265] width 60 height 44
click at [0, 0] on input "file" at bounding box center [0, 0] width 0 height 0
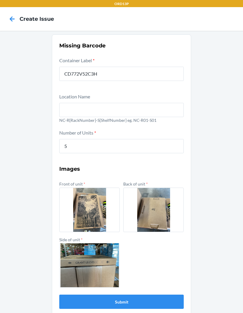
click at [163, 206] on button "Submit" at bounding box center [121, 302] width 124 height 14
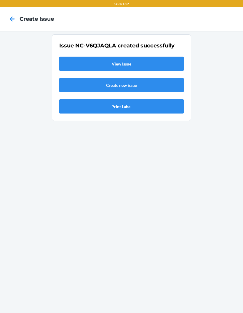
click at [123, 65] on link "View Issue" at bounding box center [121, 64] width 124 height 14
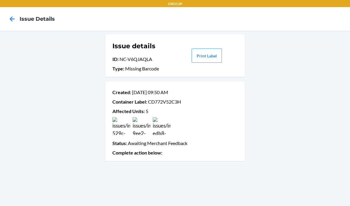
click at [17, 21] on icon at bounding box center [12, 19] width 10 height 10
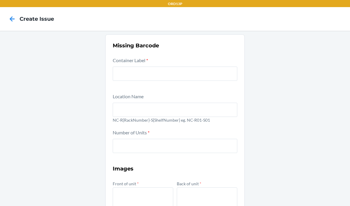
click at [9, 14] on icon at bounding box center [12, 19] width 10 height 10
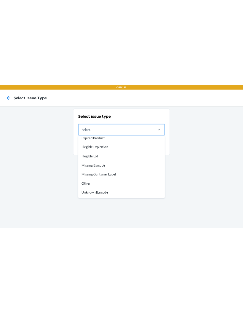
scroll to position [18, 0]
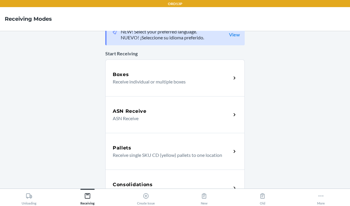
scroll to position [9, 0]
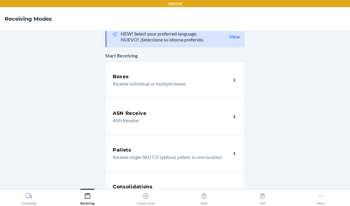
click at [176, 70] on div "Boxes Receive individual or multiple boxes" at bounding box center [174, 80] width 139 height 37
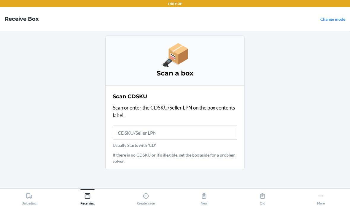
scroll to position [0, 0]
click at [130, 126] on input "Usually Starts with 'CD'" at bounding box center [175, 133] width 124 height 14
click at [172, 135] on input "Usually Starts with 'CD'" at bounding box center [175, 133] width 124 height 14
type input "CDF7ZYVRGHL"
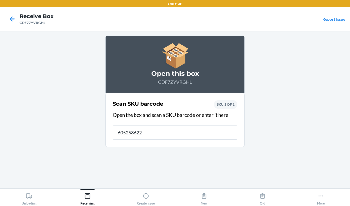
type input "6052586223"
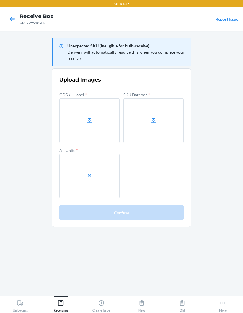
click at [92, 125] on label at bounding box center [89, 120] width 60 height 44
click at [0, 0] on input "file" at bounding box center [0, 0] width 0 height 0
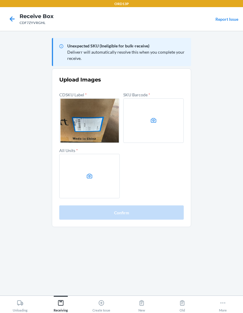
click at [148, 109] on label at bounding box center [153, 120] width 60 height 44
click at [0, 0] on input "file" at bounding box center [0, 0] width 0 height 0
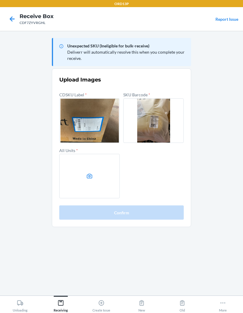
click at [106, 172] on label at bounding box center [89, 176] width 60 height 44
click at [0, 0] on input "file" at bounding box center [0, 0] width 0 height 0
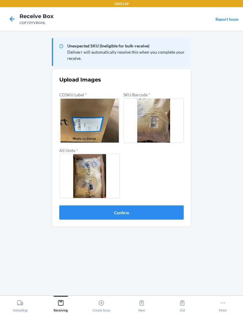
click at [164, 209] on button "Confirm" at bounding box center [121, 212] width 124 height 14
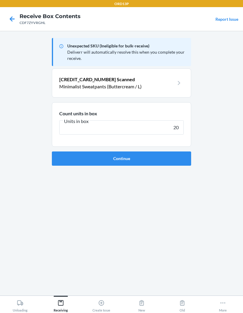
type input "20"
click at [174, 160] on button "Continue" at bounding box center [121, 158] width 139 height 14
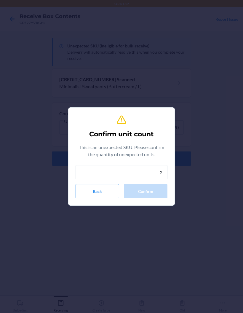
type input "20"
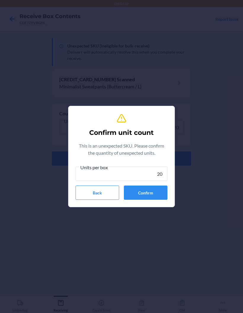
click at [152, 192] on button "Confirm" at bounding box center [146, 192] width 44 height 14
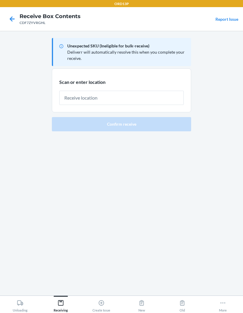
click at [112, 103] on input "text" at bounding box center [121, 98] width 124 height 14
click at [145, 95] on input "text" at bounding box center [121, 98] width 124 height 14
click at [110, 91] on input "text" at bounding box center [121, 98] width 124 height 14
click at [140, 99] on input "text" at bounding box center [121, 98] width 124 height 14
click at [132, 100] on input "text" at bounding box center [121, 98] width 124 height 14
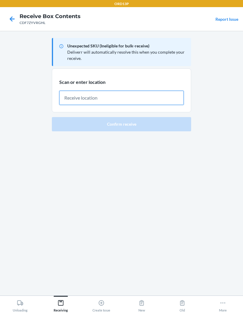
click at [116, 97] on input "text" at bounding box center [121, 98] width 124 height 14
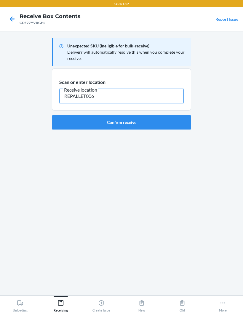
type input "REPALLET006"
click at [168, 118] on button "Confirm receive" at bounding box center [121, 122] width 139 height 14
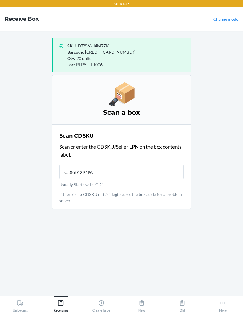
type input "CD86K2PN9JM"
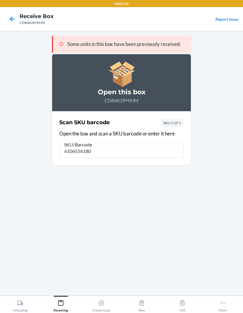
type input "61065561808"
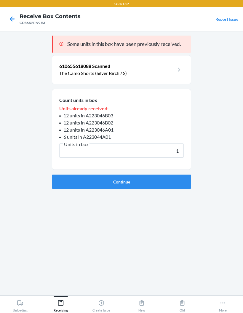
type input "1"
click at [174, 184] on button "Continue" at bounding box center [121, 182] width 139 height 14
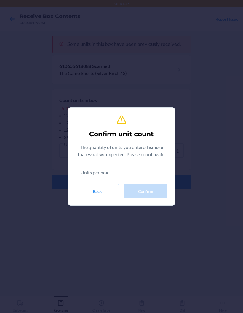
type input "1"
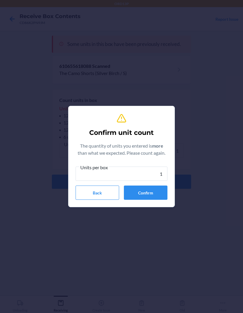
click at [165, 191] on button "Confirm" at bounding box center [146, 192] width 44 height 14
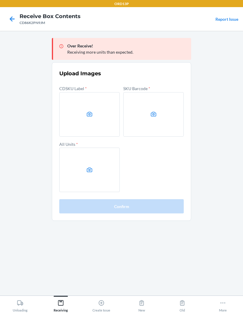
click at [157, 124] on label at bounding box center [153, 114] width 60 height 44
click at [0, 0] on input "file" at bounding box center [0, 0] width 0 height 0
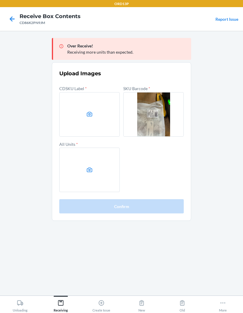
click at [97, 116] on label at bounding box center [89, 114] width 60 height 44
click at [0, 0] on input "file" at bounding box center [0, 0] width 0 height 0
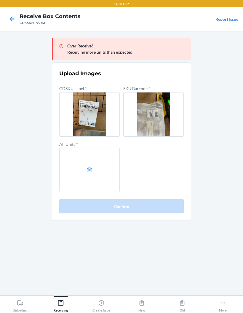
click at [89, 163] on label at bounding box center [89, 170] width 60 height 44
click at [0, 0] on input "file" at bounding box center [0, 0] width 0 height 0
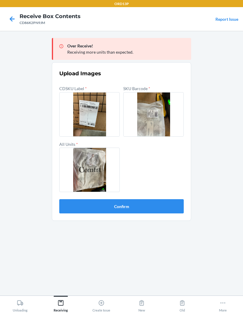
click at [159, 205] on button "Confirm" at bounding box center [121, 206] width 124 height 14
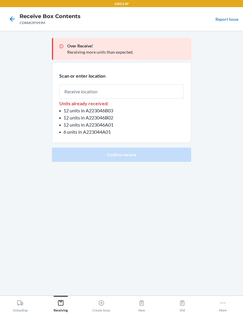
click at [167, 90] on input "text" at bounding box center [121, 91] width 124 height 14
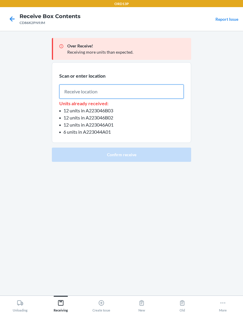
click at [106, 88] on input "text" at bounding box center [121, 91] width 124 height 14
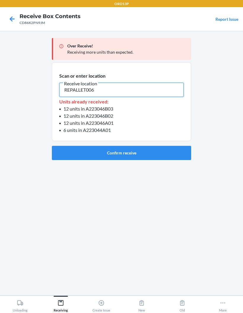
type input "REPALLET006"
click at [161, 153] on button "Confirm receive" at bounding box center [121, 153] width 139 height 14
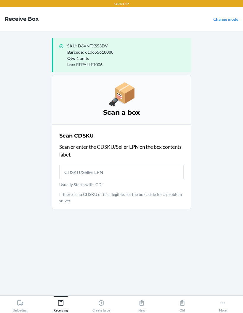
click at [156, 174] on input "Usually Starts with 'CD'" at bounding box center [121, 172] width 124 height 14
type input "CDVEBKPDLL"
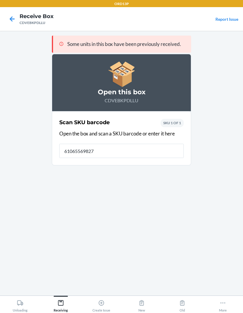
type input "610655698271"
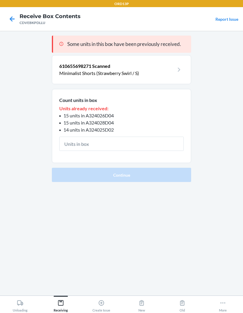
click at [91, 140] on input "text" at bounding box center [121, 144] width 124 height 14
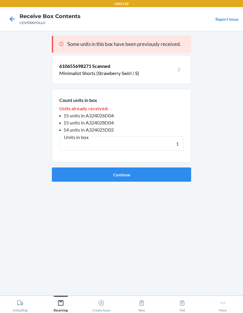
type input "1"
click at [171, 179] on button "Continue" at bounding box center [121, 174] width 139 height 14
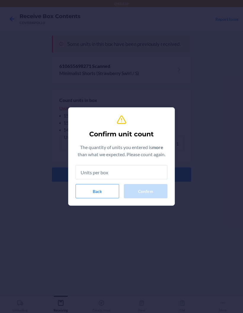
type input "1"
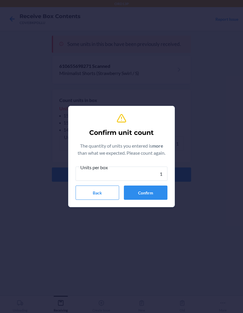
click at [153, 191] on button "Confirm" at bounding box center [146, 192] width 44 height 14
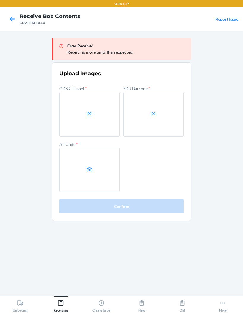
click at [91, 110] on label at bounding box center [89, 114] width 60 height 44
click at [0, 0] on input "file" at bounding box center [0, 0] width 0 height 0
click at [81, 113] on label at bounding box center [89, 114] width 60 height 44
click at [0, 0] on input "file" at bounding box center [0, 0] width 0 height 0
click at [161, 110] on label at bounding box center [153, 114] width 60 height 44
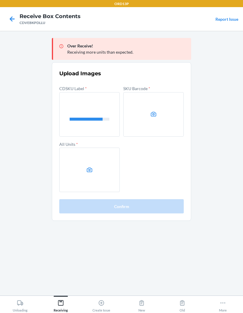
click at [0, 0] on input "file" at bounding box center [0, 0] width 0 height 0
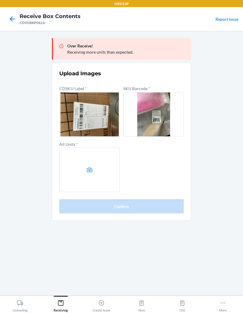
click at [100, 173] on label at bounding box center [89, 170] width 60 height 44
click at [0, 0] on input "file" at bounding box center [0, 0] width 0 height 0
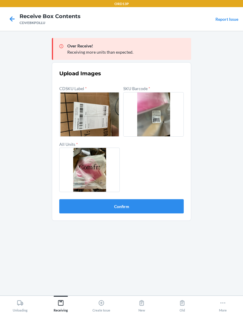
click at [150, 207] on button "Confirm" at bounding box center [121, 206] width 124 height 14
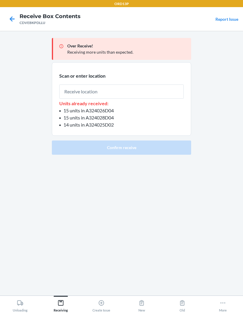
click at [164, 89] on input "text" at bounding box center [121, 91] width 124 height 14
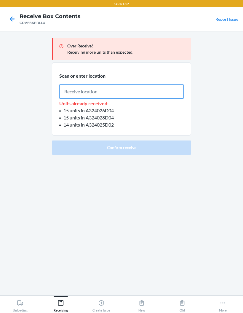
click at [96, 89] on input "text" at bounding box center [121, 91] width 124 height 14
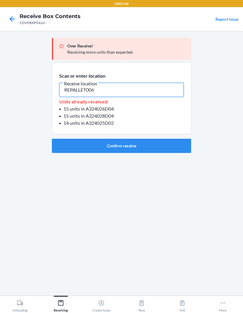
type input "REPALLET006"
click at [155, 141] on button "Confirm receive" at bounding box center [121, 146] width 139 height 14
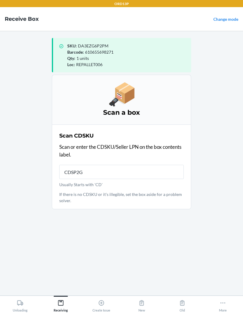
type input "CDSP2GY"
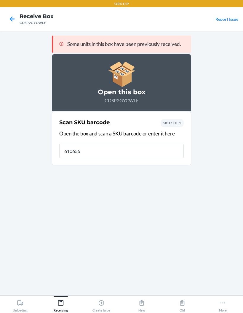
type input "6106551"
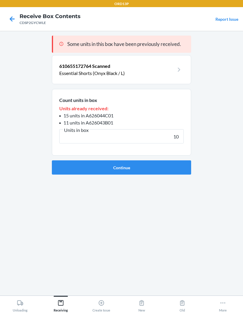
type input "10"
click at [181, 169] on button "Continue" at bounding box center [121, 167] width 139 height 14
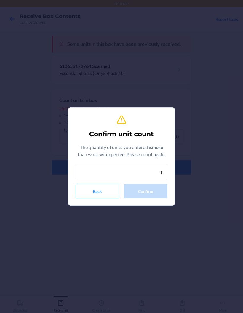
type input "10"
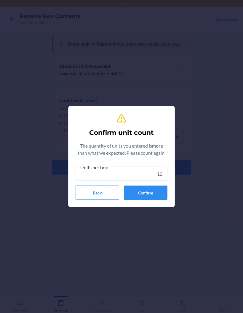
click at [156, 191] on button "Confirm" at bounding box center [146, 192] width 44 height 14
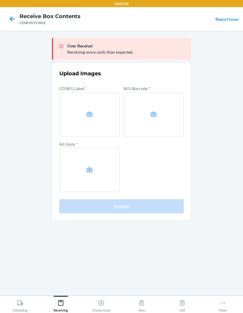
click at [88, 109] on label at bounding box center [89, 114] width 60 height 44
click at [0, 0] on input "file" at bounding box center [0, 0] width 0 height 0
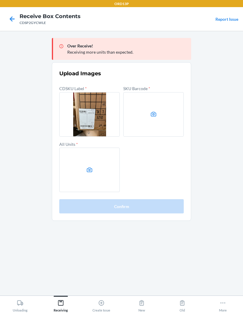
click at [145, 103] on label at bounding box center [153, 114] width 60 height 44
click at [0, 0] on input "file" at bounding box center [0, 0] width 0 height 0
click at [80, 173] on label at bounding box center [89, 170] width 60 height 44
click at [0, 0] on input "file" at bounding box center [0, 0] width 0 height 0
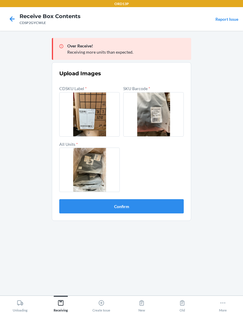
click at [167, 206] on button "Confirm" at bounding box center [121, 206] width 124 height 14
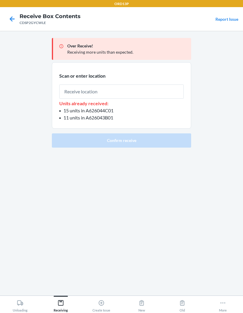
click at [156, 97] on input "text" at bounding box center [121, 91] width 124 height 14
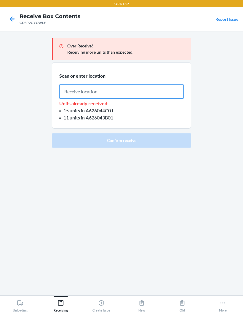
click at [107, 92] on input "text" at bounding box center [121, 91] width 124 height 14
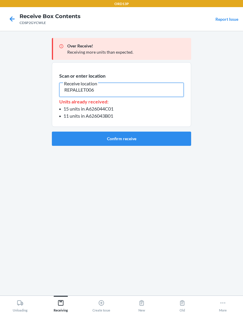
type input "REPALLET006"
click at [150, 137] on button "Confirm receive" at bounding box center [121, 139] width 139 height 14
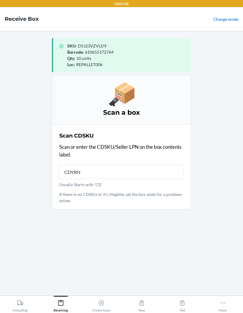
type input "CDYRNN"
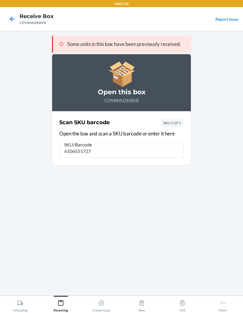
type input "61065517276"
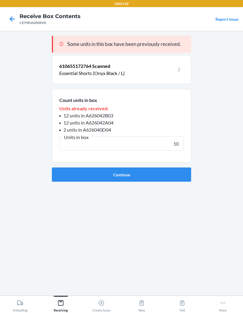
type input "10"
click at [174, 177] on button "Continue" at bounding box center [121, 174] width 139 height 14
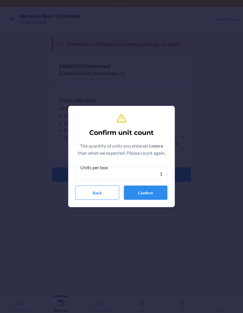
type input "10"
click at [152, 190] on button "Confirm" at bounding box center [146, 192] width 44 height 14
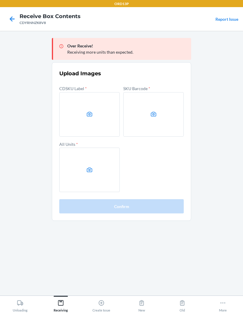
click at [93, 111] on label at bounding box center [89, 114] width 60 height 44
click at [0, 0] on input "file" at bounding box center [0, 0] width 0 height 0
click at [165, 111] on label at bounding box center [153, 114] width 60 height 44
click at [0, 0] on input "file" at bounding box center [0, 0] width 0 height 0
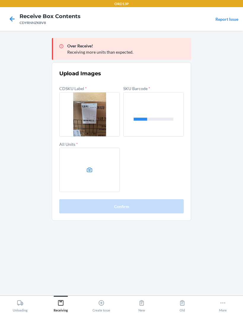
click at [89, 166] on label at bounding box center [89, 170] width 60 height 44
click at [0, 0] on input "file" at bounding box center [0, 0] width 0 height 0
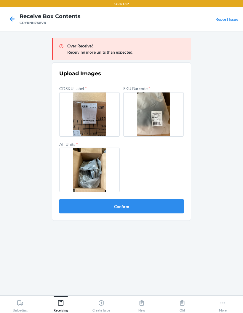
click at [157, 201] on button "Confirm" at bounding box center [121, 206] width 124 height 14
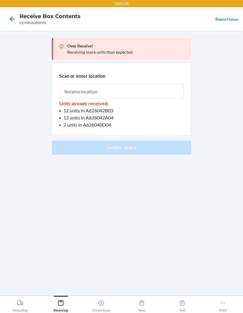
click at [166, 93] on input "text" at bounding box center [121, 91] width 124 height 14
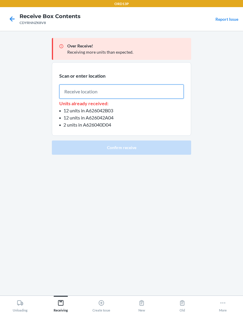
click at [122, 98] on input "text" at bounding box center [121, 91] width 124 height 14
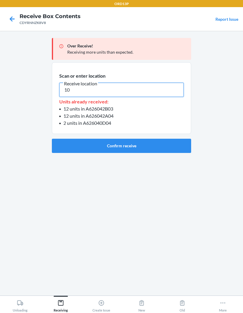
type input "1"
type input "REPALLET006"
click at [173, 149] on button "Confirm receive" at bounding box center [121, 146] width 139 height 14
